Goal: Information Seeking & Learning: Learn about a topic

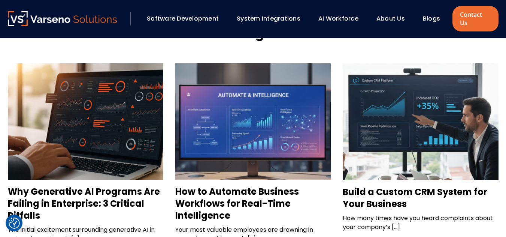
scroll to position [690, 0]
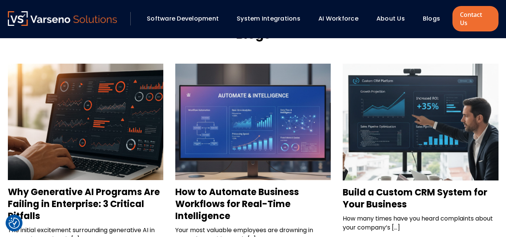
click at [48, 186] on h3 "Why Generative AI Programs Are Failing in Enterprise: 3 Critical Pitfalls" at bounding box center [85, 204] width 155 height 36
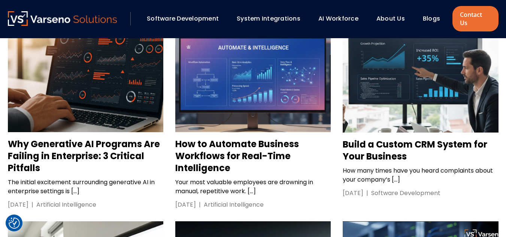
scroll to position [732, 0]
